Goal: Task Accomplishment & Management: Manage account settings

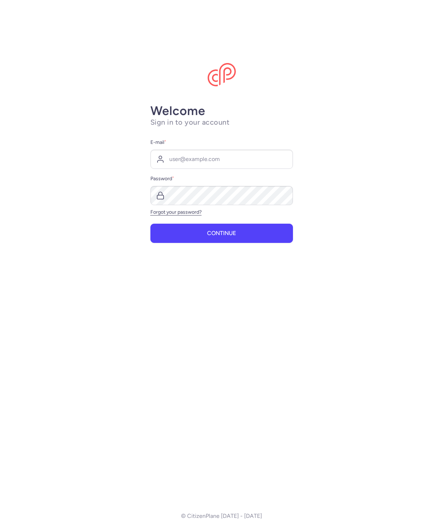
click at [197, 157] on input "E-mail *" at bounding box center [221, 159] width 142 height 19
type input "raphael@citizenplane.com"
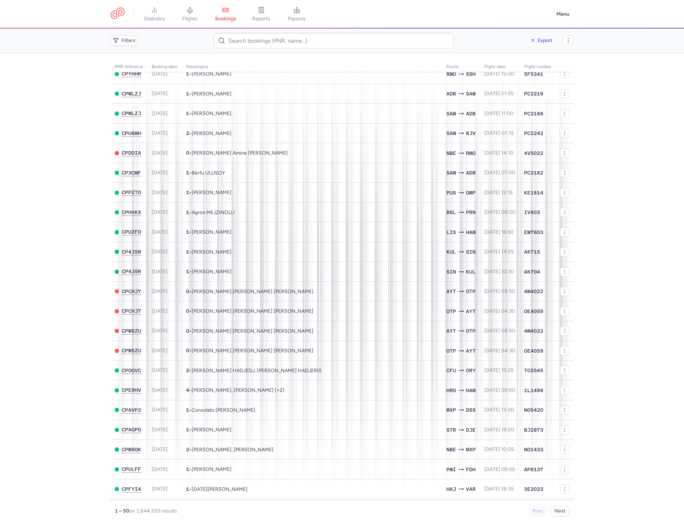
scroll to position [111, 0]
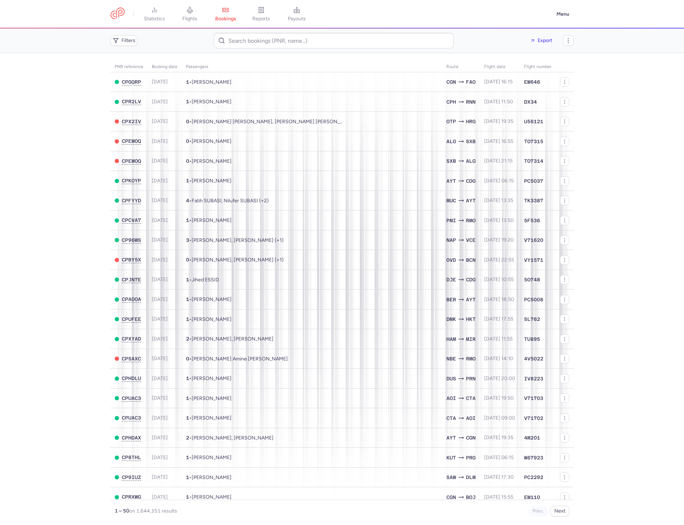
click at [176, 18] on link "flights" at bounding box center [190, 14] width 36 height 16
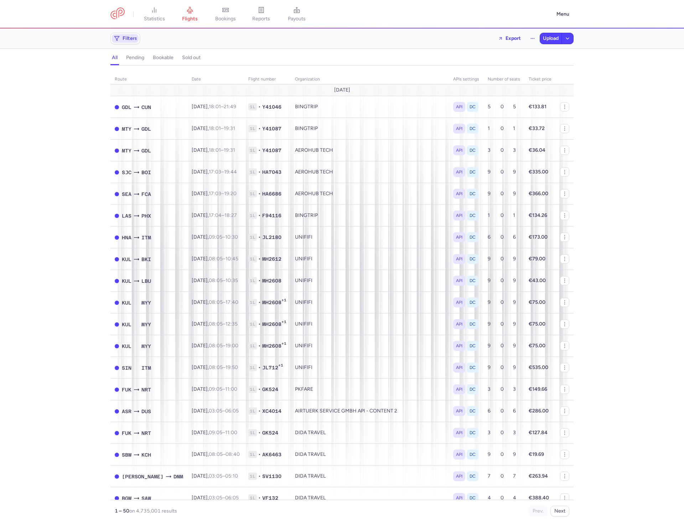
click at [122, 40] on span "Filters" at bounding box center [125, 38] width 27 height 9
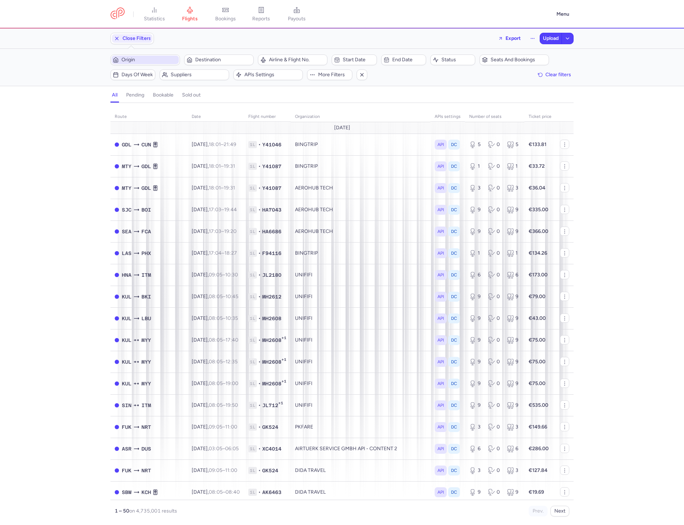
click at [140, 62] on span "Origin" at bounding box center [149, 60] width 56 height 6
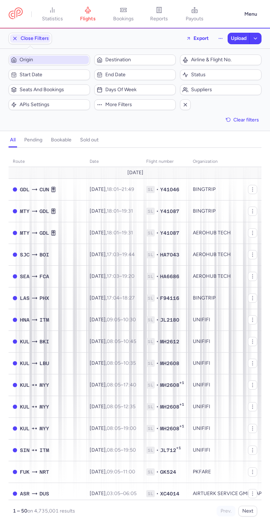
click at [69, 61] on span "Origin" at bounding box center [54, 60] width 68 height 6
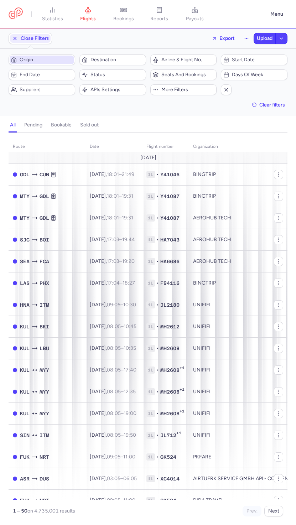
click at [66, 62] on span "Origin" at bounding box center [46, 60] width 53 height 6
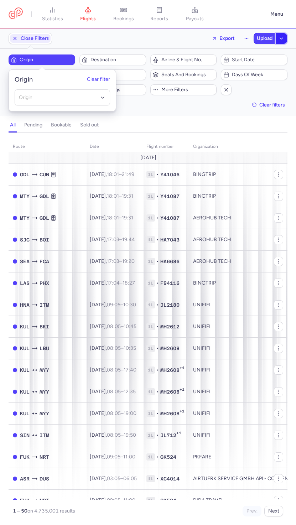
click at [285, 37] on button "button" at bounding box center [281, 38] width 11 height 11
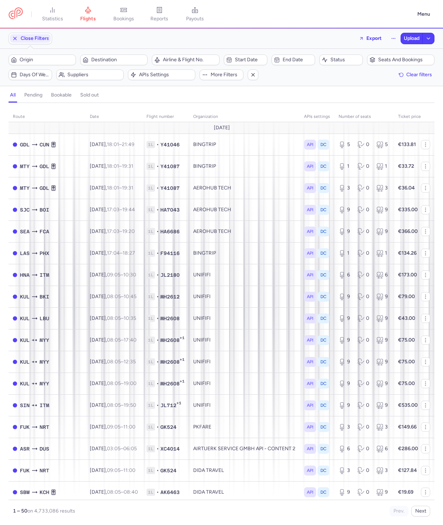
click at [258, 45] on div "Close Filters Export Upload" at bounding box center [221, 38] width 431 height 17
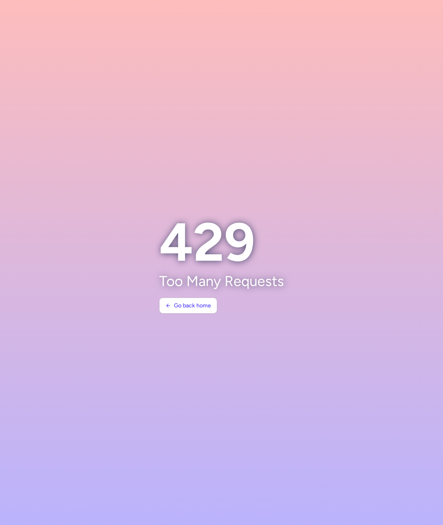
click at [178, 133] on section at bounding box center [221, 262] width 443 height 525
click at [375, 51] on section at bounding box center [221, 262] width 443 height 525
click at [269, 2] on section at bounding box center [221, 262] width 443 height 525
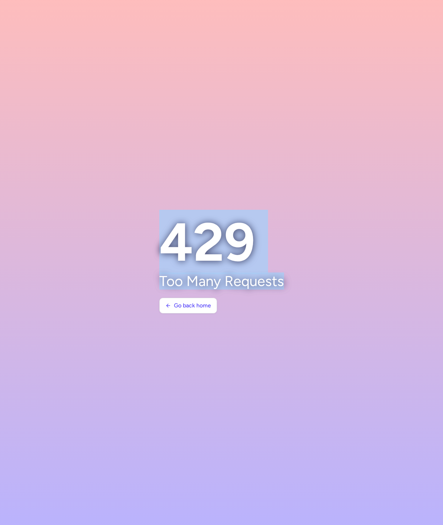
drag, startPoint x: 285, startPoint y: 287, endPoint x: 166, endPoint y: 249, distance: 124.6
click at [166, 249] on section "429 Too Many Requests Go back home" at bounding box center [222, 262] width 142 height 119
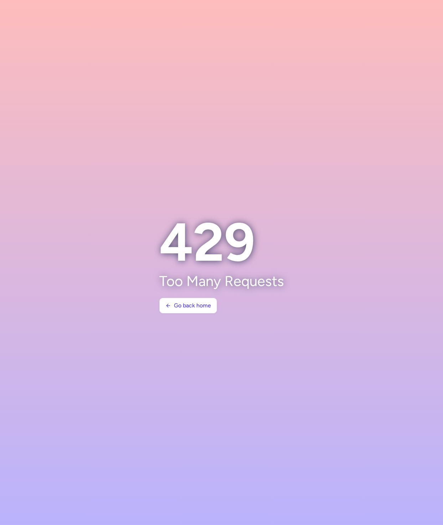
click at [208, 280] on p "Too Many Requests" at bounding box center [221, 281] width 125 height 16
click at [380, 195] on section at bounding box center [221, 262] width 443 height 525
click at [327, 136] on section at bounding box center [221, 262] width 443 height 525
click at [281, 158] on section at bounding box center [221, 262] width 443 height 525
click at [183, 304] on span "Go back home" at bounding box center [192, 305] width 37 height 6
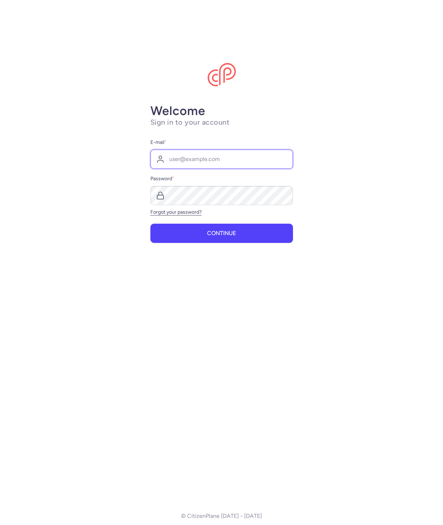
click at [243, 163] on input "E-mail *" at bounding box center [221, 159] width 142 height 19
type input "raphael@citizenplane.com"
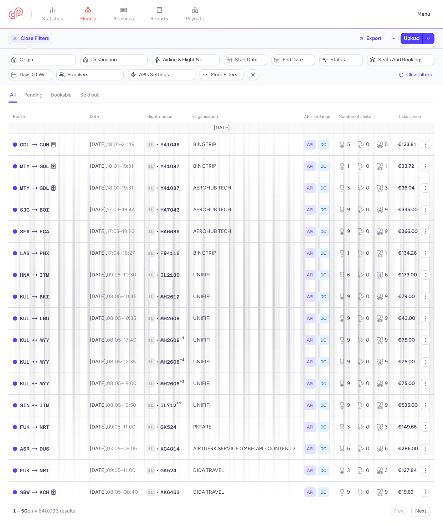
click at [135, 26] on header "statistics flights bookings reports payouts Menu" at bounding box center [221, 14] width 443 height 28
click at [135, 22] on link "bookings" at bounding box center [124, 14] width 36 height 16
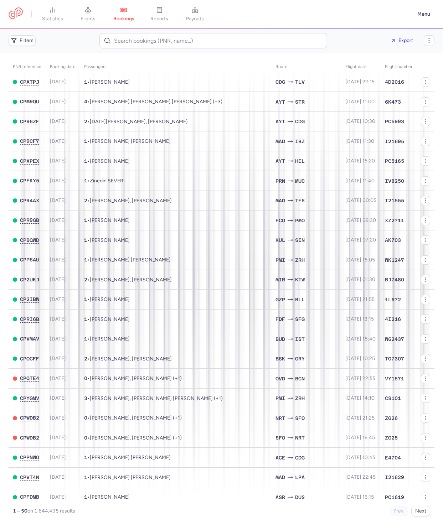
click at [169, 25] on header "statistics flights bookings reports payouts Menu" at bounding box center [221, 14] width 443 height 28
click at [168, 22] on link "reports" at bounding box center [159, 14] width 36 height 16
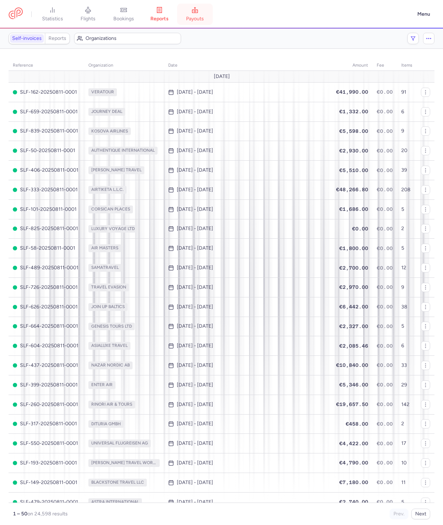
click at [202, 22] on link "payouts" at bounding box center [195, 14] width 36 height 16
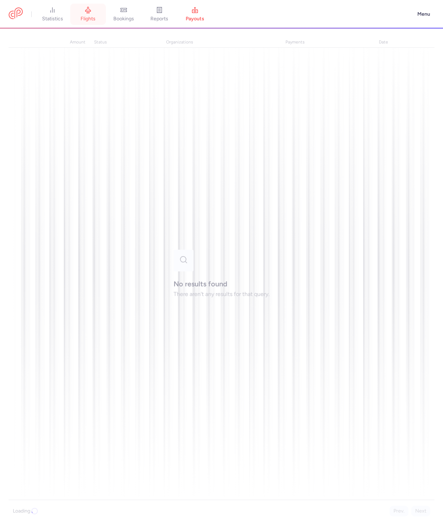
click at [92, 22] on span "flights" at bounding box center [87, 19] width 15 height 6
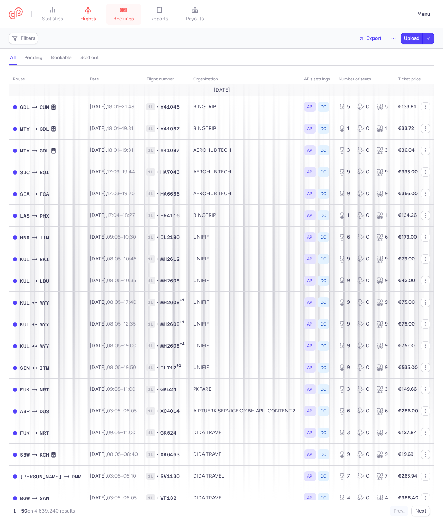
click at [127, 20] on span "bookings" at bounding box center [123, 19] width 21 height 6
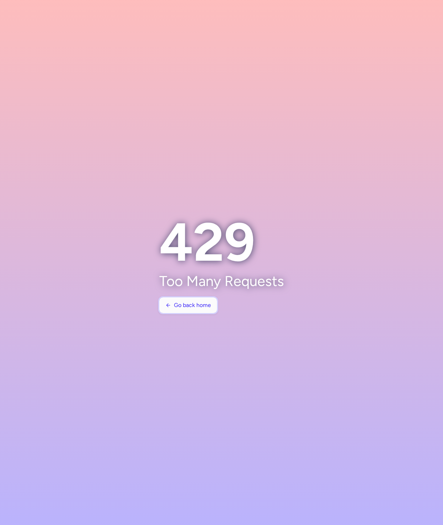
click at [184, 304] on span "Go back home" at bounding box center [192, 305] width 37 height 6
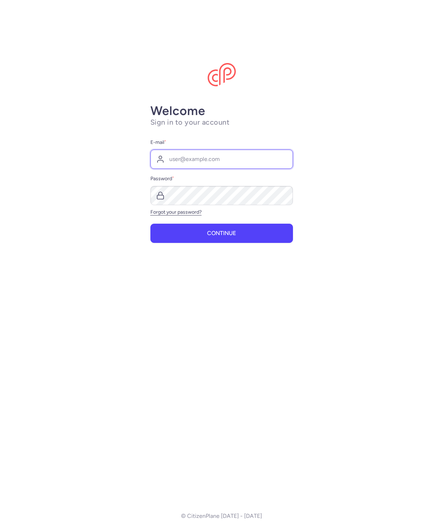
click at [184, 161] on input "E-mail *" at bounding box center [221, 159] width 142 height 19
type input "[PERSON_NAME][EMAIL_ADDRESS][DOMAIN_NAME]"
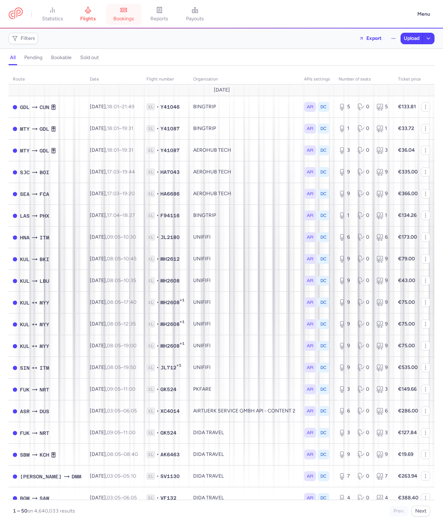
click at [121, 7] on link "bookings" at bounding box center [124, 14] width 36 height 16
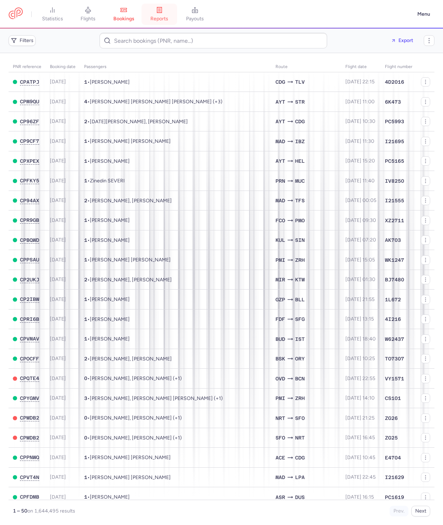
click at [164, 17] on span "reports" at bounding box center [159, 19] width 18 height 6
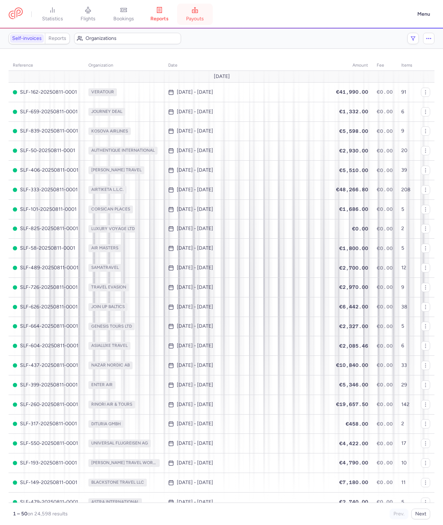
click at [186, 16] on link "payouts" at bounding box center [195, 14] width 36 height 16
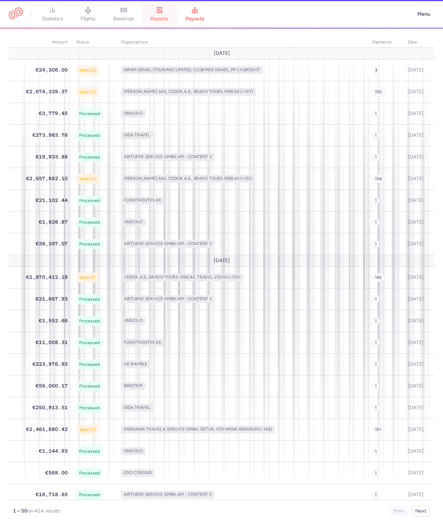
click at [166, 14] on link "reports" at bounding box center [159, 14] width 36 height 16
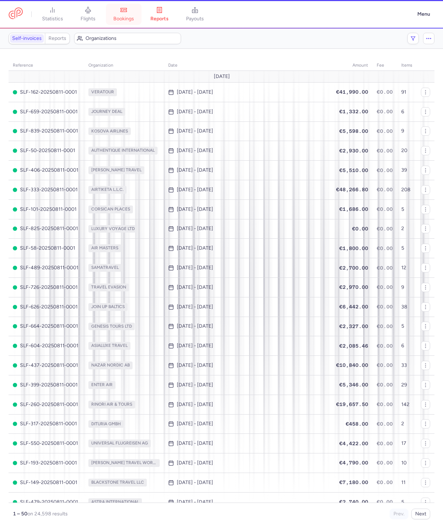
click at [134, 13] on link "bookings" at bounding box center [124, 14] width 36 height 16
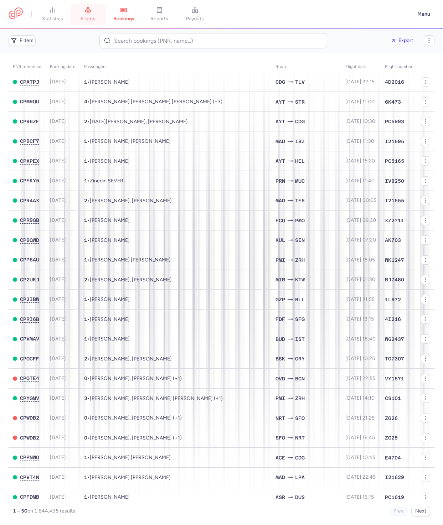
click at [90, 15] on link "flights" at bounding box center [88, 14] width 36 height 16
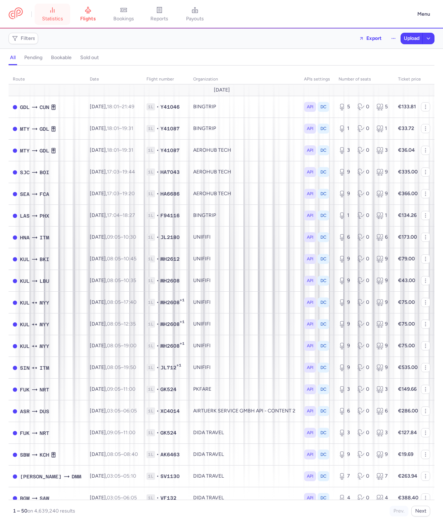
click at [61, 22] on link "statistics" at bounding box center [53, 14] width 36 height 16
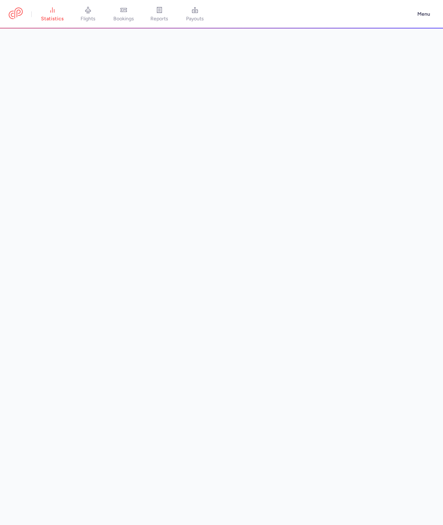
click at [83, 10] on link "flights" at bounding box center [88, 14] width 36 height 16
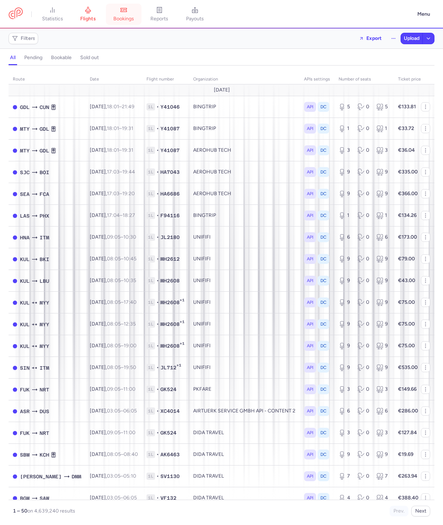
click at [135, 15] on link "bookings" at bounding box center [124, 14] width 36 height 16
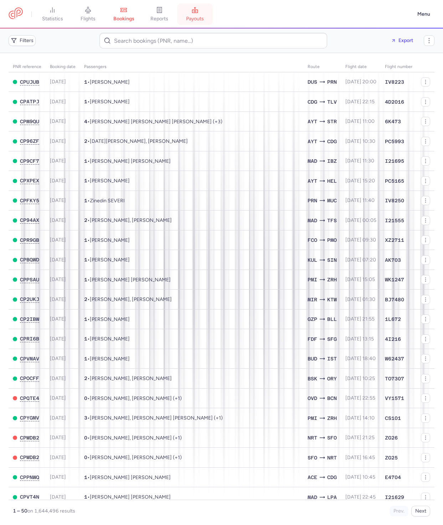
click at [213, 16] on link "payouts" at bounding box center [195, 14] width 36 height 16
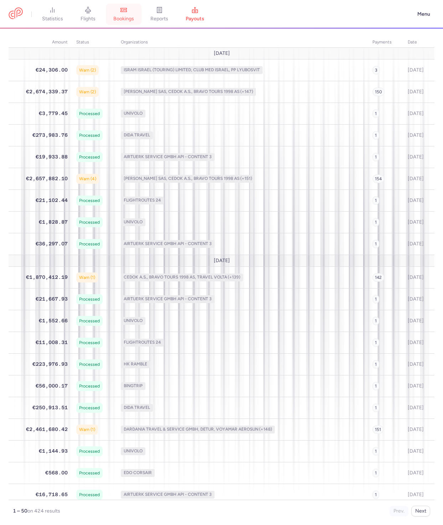
click at [134, 15] on link "bookings" at bounding box center [124, 14] width 36 height 16
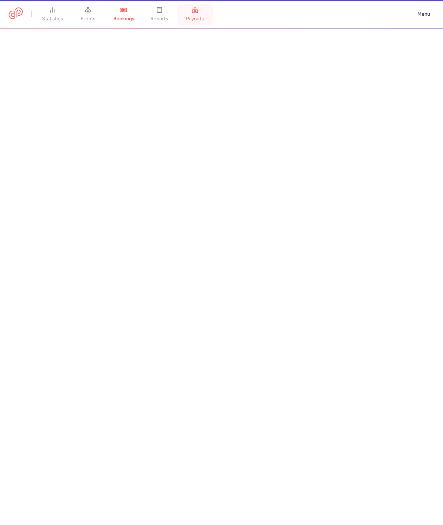
click at [184, 12] on link "payouts" at bounding box center [195, 14] width 36 height 16
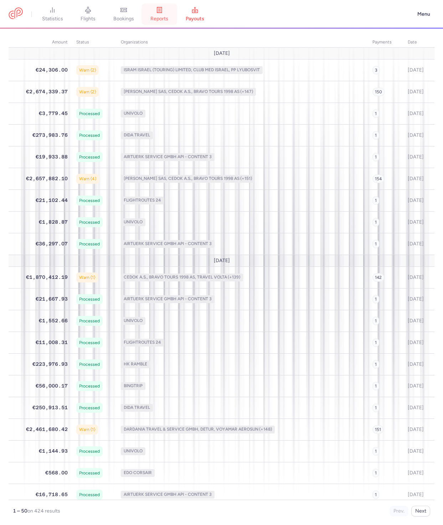
click at [172, 12] on link "reports" at bounding box center [159, 14] width 36 height 16
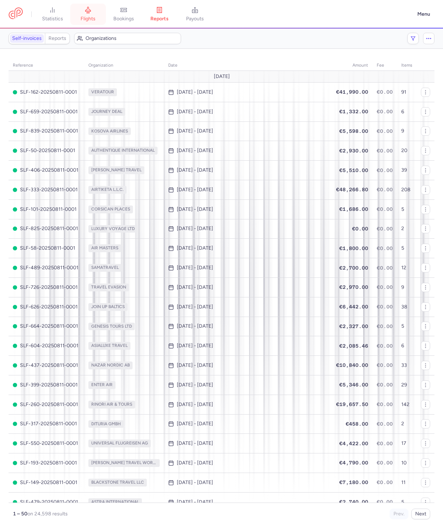
click at [99, 10] on link "flights" at bounding box center [88, 14] width 36 height 16
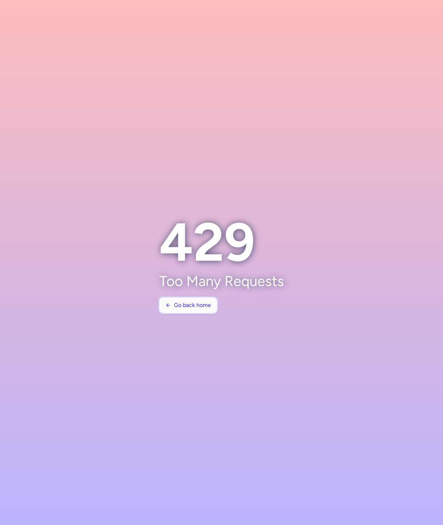
click at [183, 309] on button "Go back home" at bounding box center [188, 305] width 58 height 16
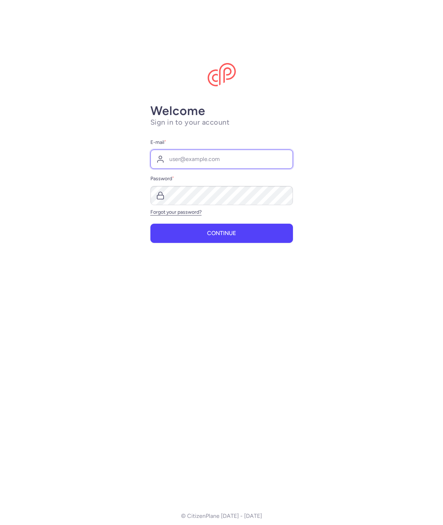
click at [187, 166] on input "E-mail *" at bounding box center [221, 159] width 142 height 19
type input "[PERSON_NAME][EMAIL_ADDRESS][DOMAIN_NAME]"
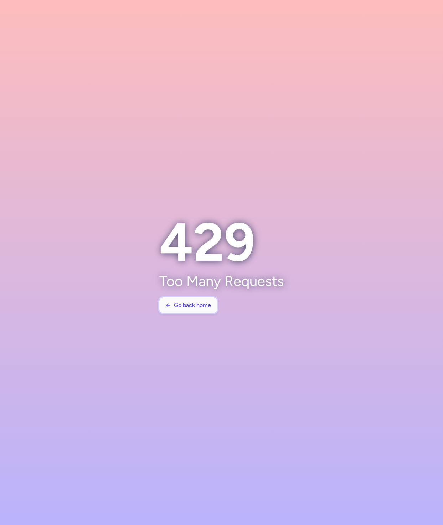
click at [203, 304] on span "Go back home" at bounding box center [192, 305] width 37 height 6
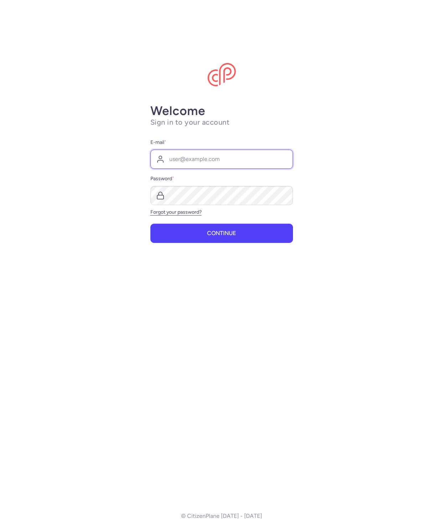
click at [215, 152] on input "E-mail *" at bounding box center [221, 159] width 142 height 19
type input "raphael@citizenplane.com"
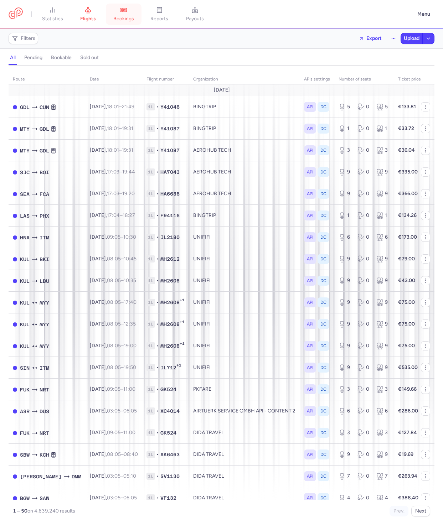
click at [140, 15] on link "bookings" at bounding box center [124, 14] width 36 height 16
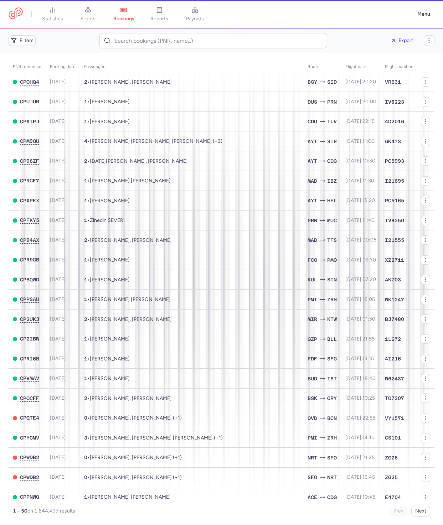
click at [171, 14] on link "reports" at bounding box center [159, 14] width 36 height 16
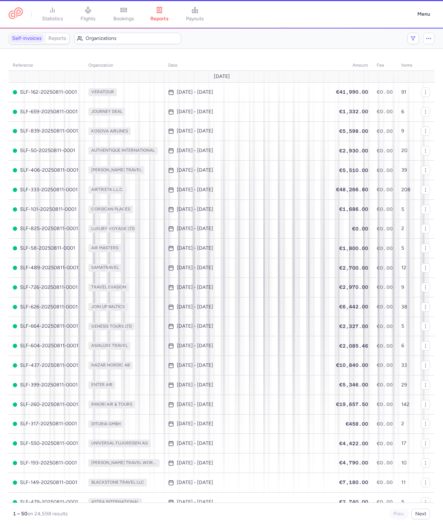
drag, startPoint x: 93, startPoint y: 15, endPoint x: 131, endPoint y: 28, distance: 40.7
click at [93, 15] on link "flights" at bounding box center [88, 14] width 36 height 16
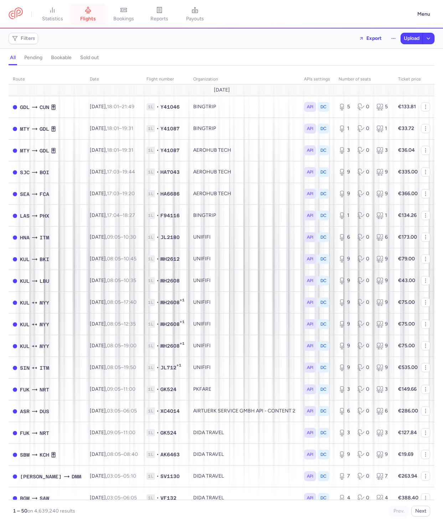
click at [74, 7] on link "flights" at bounding box center [88, 14] width 36 height 16
click at [65, 11] on link "statistics" at bounding box center [53, 14] width 36 height 16
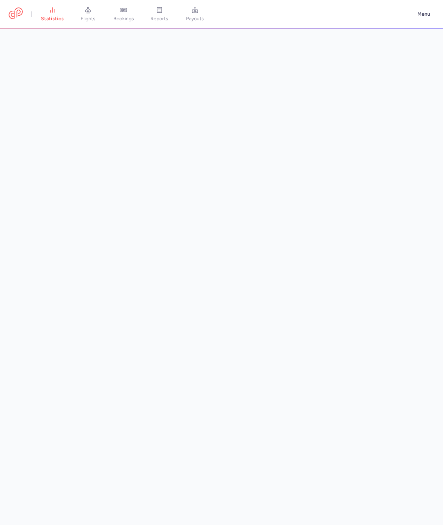
click at [109, 24] on header "statistics flights bookings reports payouts Menu" at bounding box center [221, 14] width 443 height 28
click at [81, 12] on link "flights" at bounding box center [88, 14] width 36 height 16
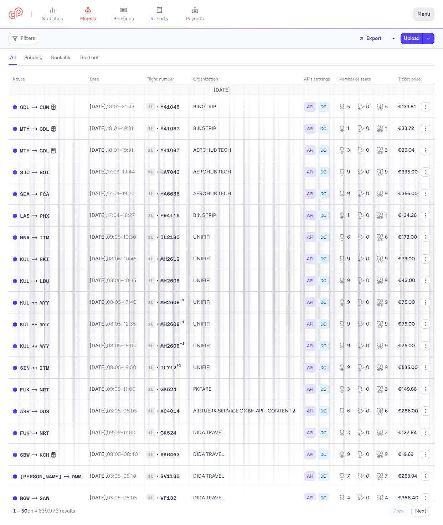
click at [419, 15] on button "Menu" at bounding box center [423, 14] width 21 height 14
click at [389, 59] on link "Settings" at bounding box center [398, 60] width 71 height 11
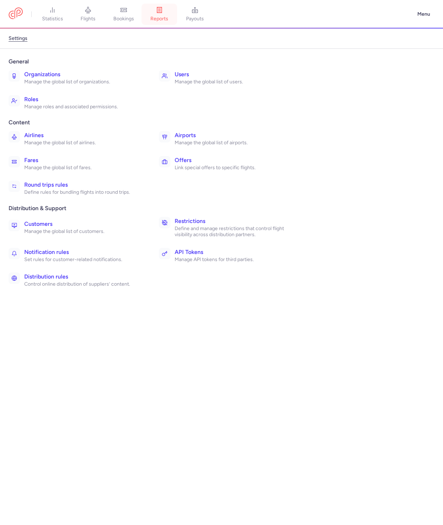
click at [168, 21] on span "reports" at bounding box center [159, 19] width 18 height 6
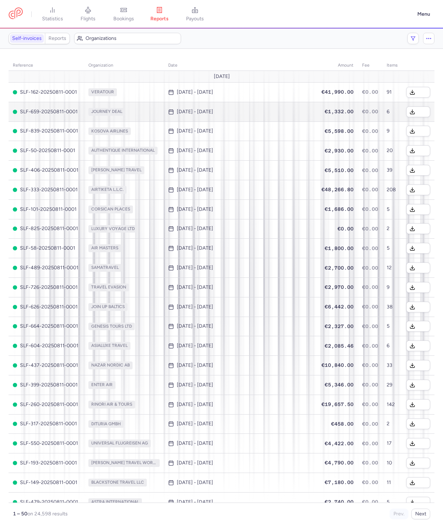
scroll to position [0, 0]
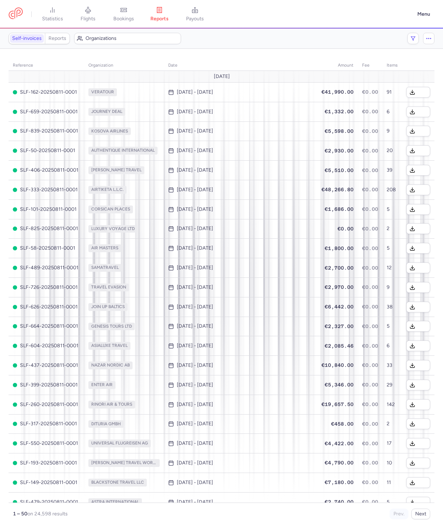
scroll to position [0, 0]
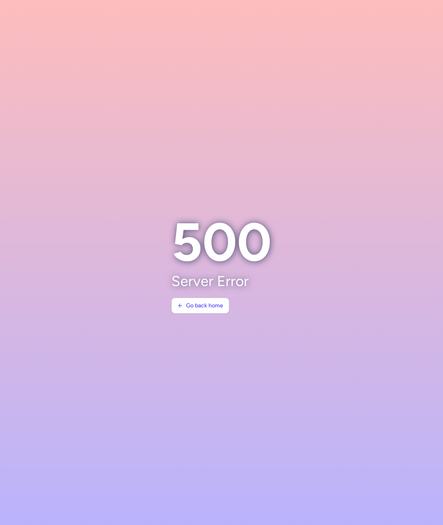
click at [299, 64] on section at bounding box center [221, 262] width 443 height 525
click at [191, 302] on span "Go back home" at bounding box center [204, 305] width 37 height 6
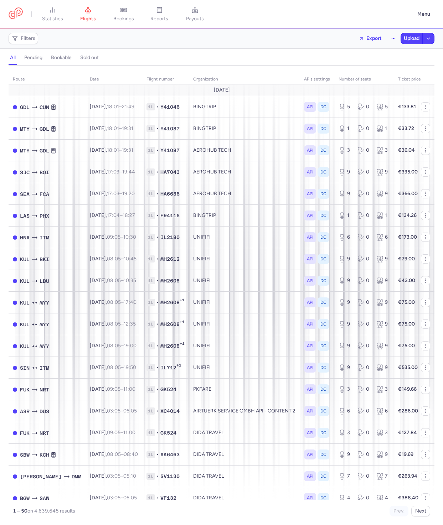
click at [341, 30] on div "Filters Export Upload" at bounding box center [221, 38] width 431 height 17
click at [333, 27] on header "statistics flights bookings reports payouts Menu" at bounding box center [221, 14] width 443 height 28
click at [272, 26] on header "statistics flights bookings reports payouts Menu" at bounding box center [221, 14] width 443 height 28
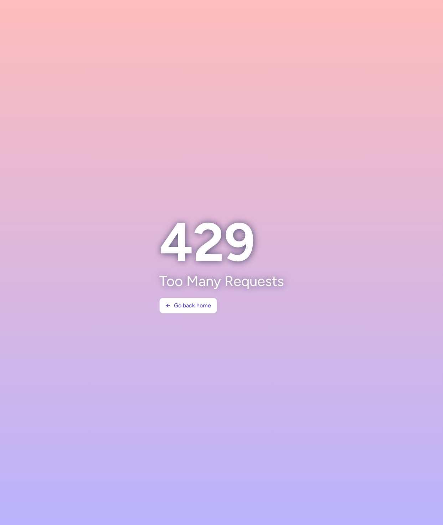
click at [291, 202] on section at bounding box center [221, 262] width 443 height 525
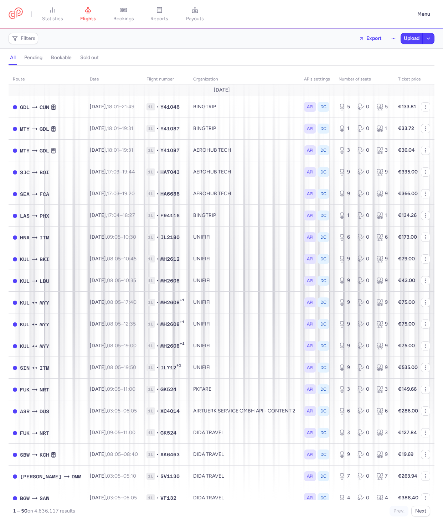
scroll to position [17, 0]
click at [330, 17] on nav "statistics flights bookings reports payouts" at bounding box center [211, 14] width 404 height 16
click at [278, 55] on div "all pending bookable sold out" at bounding box center [222, 59] width 426 height 12
click at [306, 55] on div "all pending bookable sold out" at bounding box center [222, 59] width 426 height 12
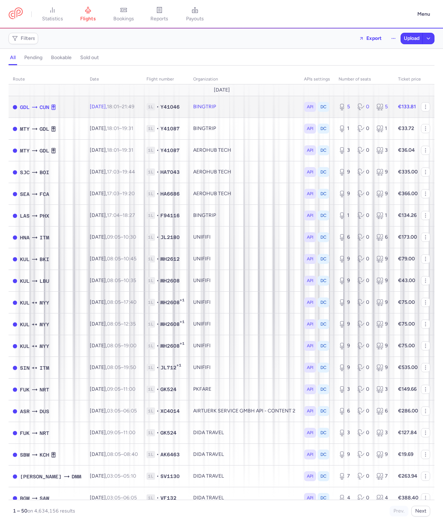
click at [269, 114] on td "BINGTRIP" at bounding box center [244, 107] width 111 height 22
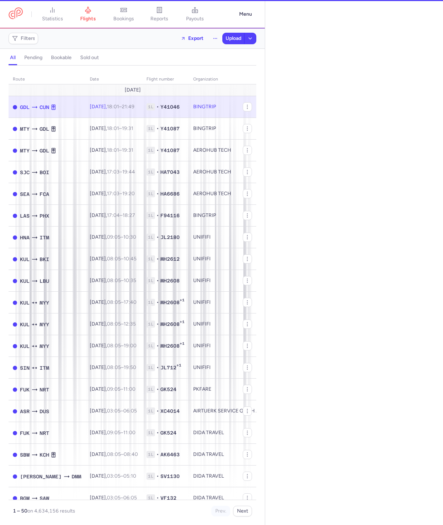
select select "days"
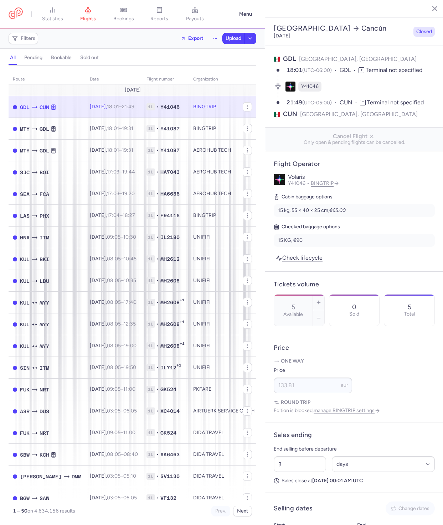
click at [429, 11] on icon "button" at bounding box center [429, 8] width 7 height 7
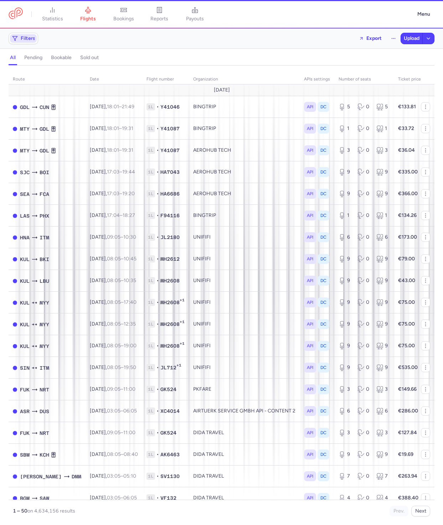
click at [23, 41] on span "Filters" at bounding box center [28, 39] width 15 height 6
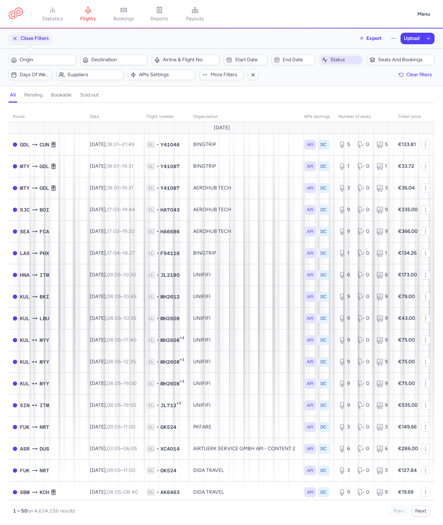
click at [347, 59] on span "Status" at bounding box center [345, 60] width 30 height 6
click at [266, 75] on div "Origin Destination Airline & Flight No. Start date End date Status Seats and bo…" at bounding box center [222, 67] width 426 height 26
click at [259, 61] on span "Start date" at bounding box center [250, 60] width 30 height 6
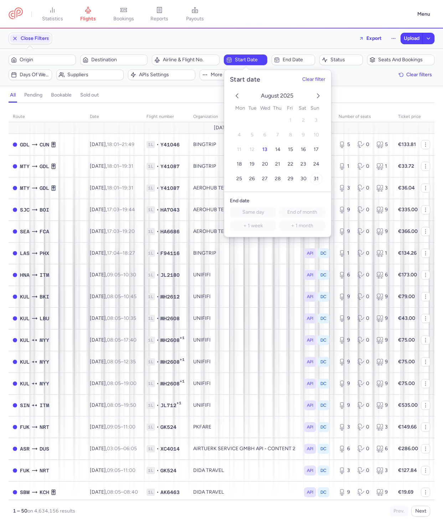
click at [317, 177] on span "31" at bounding box center [315, 179] width 5 height 6
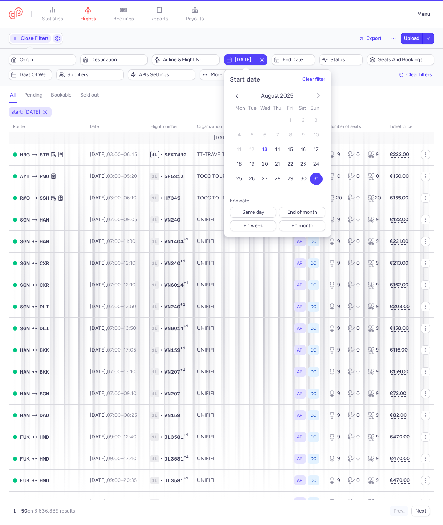
click at [364, 95] on div "all pending bookable sold out" at bounding box center [222, 96] width 426 height 12
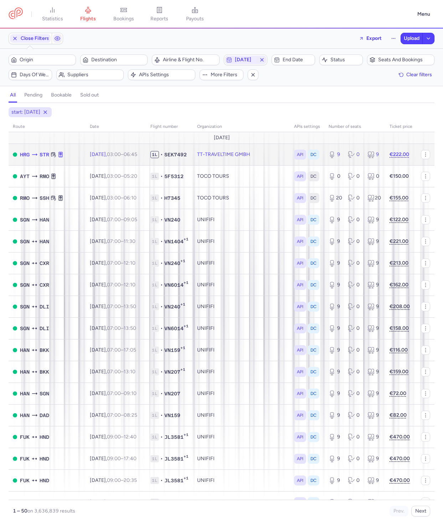
click at [234, 151] on td "TT-TRAVELTIME GMBH" at bounding box center [241, 155] width 97 height 22
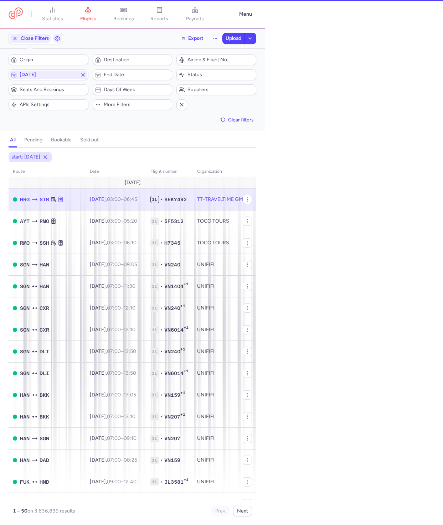
select select "days"
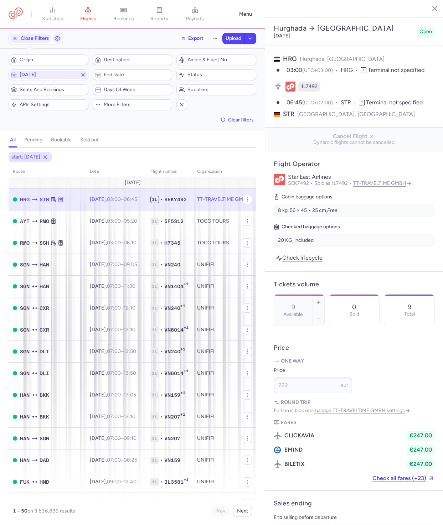
click at [222, 186] on td "[DATE]" at bounding box center [215, 183] width 413 height 12
click at [184, 229] on td "1L • 5F5312" at bounding box center [169, 221] width 47 height 22
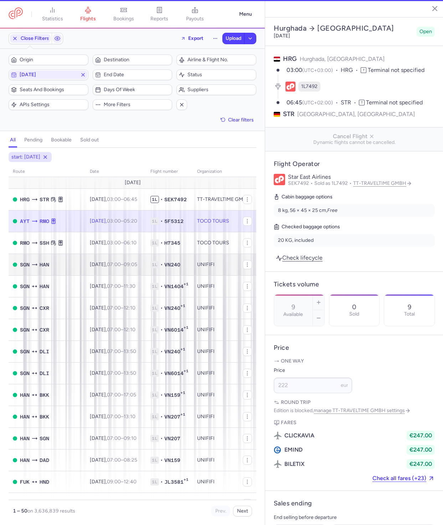
type input "0"
type input "4"
select select "hours"
click at [164, 267] on span "VN240" at bounding box center [172, 264] width 16 height 7
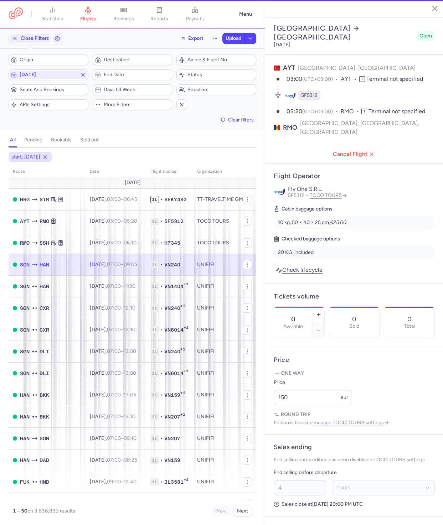
type input "9"
type input "1"
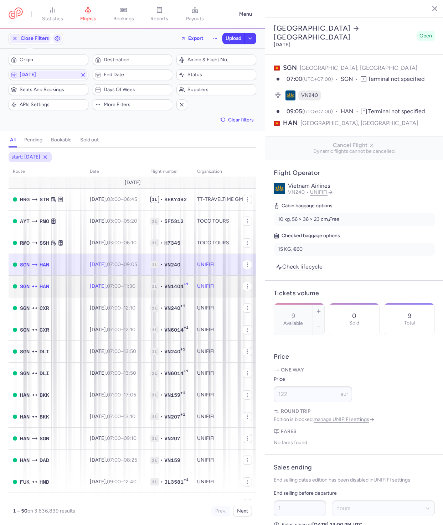
click at [164, 290] on span "VN1404" at bounding box center [173, 286] width 19 height 7
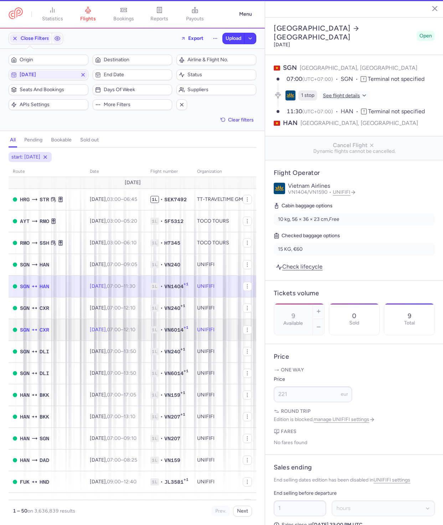
click at [166, 321] on td "1L • VN6014 +1" at bounding box center [169, 330] width 47 height 22
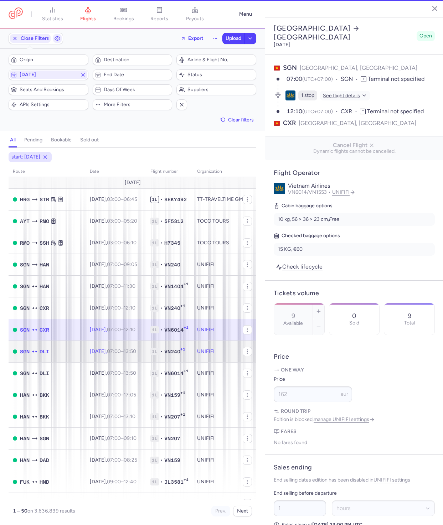
click at [180, 352] on span "+1" at bounding box center [182, 350] width 5 height 7
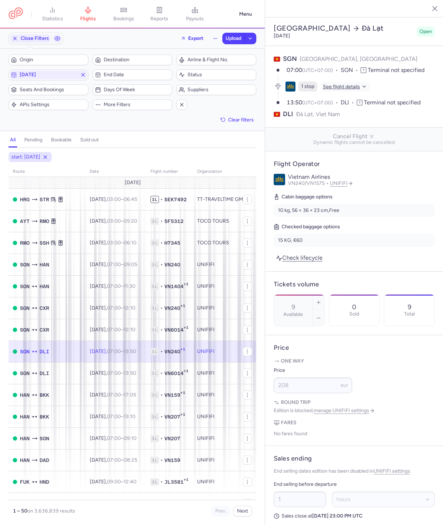
click at [432, 10] on icon "button" at bounding box center [429, 8] width 7 height 7
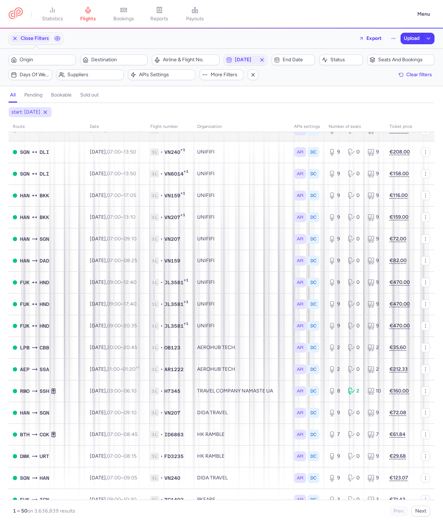
scroll to position [160, 0]
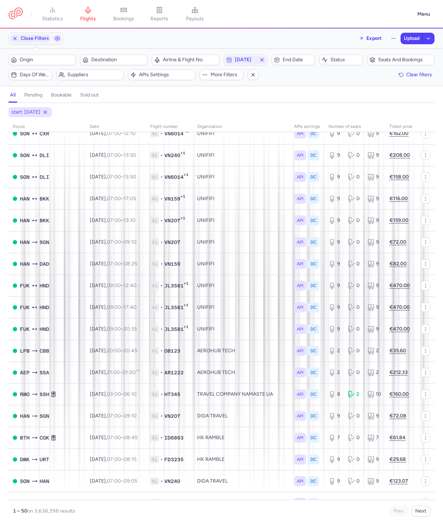
scroll to position [171, 0]
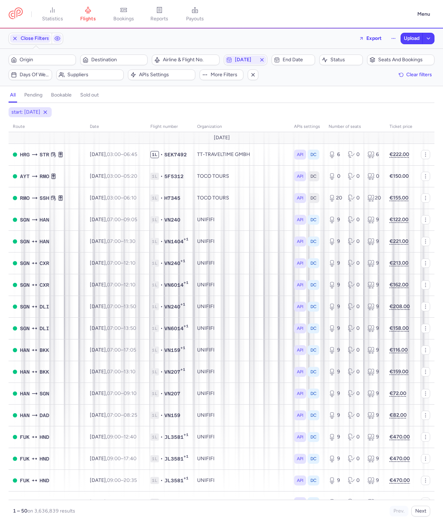
click at [355, 108] on div "start: [DATE]" at bounding box center [221, 112] width 428 height 13
